Goal: Use online tool/utility: Use online tool/utility

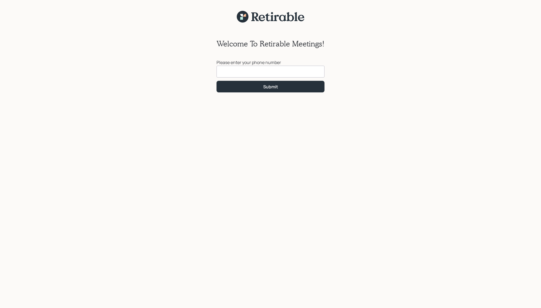
click at [299, 67] on input at bounding box center [270, 72] width 108 height 12
type input "[PHONE_NUMBER]"
click at [273, 87] on div "Submit" at bounding box center [270, 87] width 15 height 6
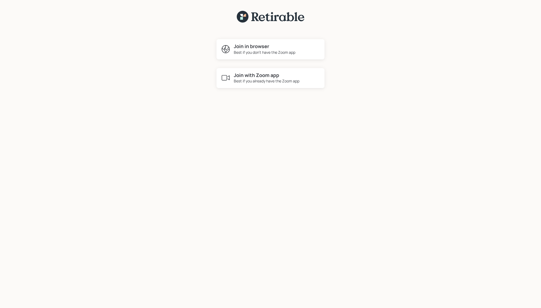
click at [272, 76] on h4 "Join with Zoom app" at bounding box center [267, 75] width 66 height 6
